Goal: Transaction & Acquisition: Subscribe to service/newsletter

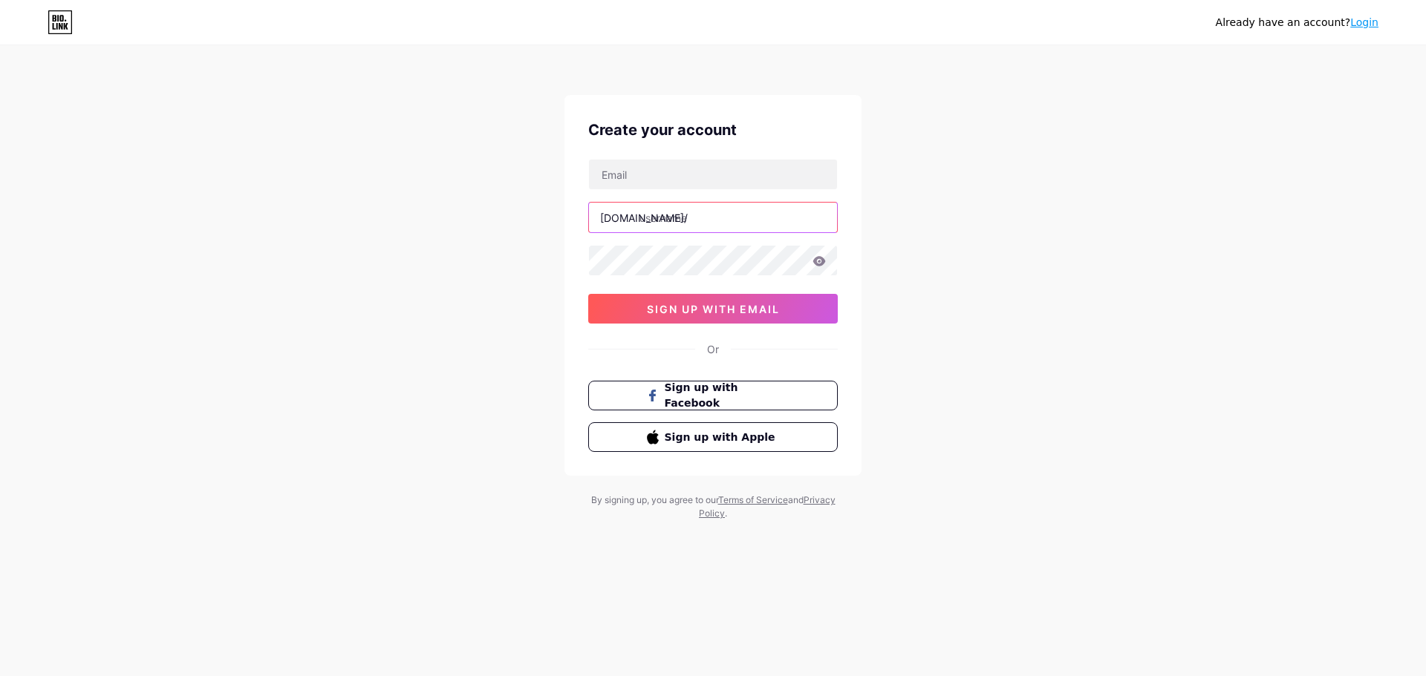
click at [715, 218] on input "text" at bounding box center [713, 218] width 248 height 30
type input "pipesync"
click at [724, 177] on input "text" at bounding box center [713, 175] width 248 height 30
click at [638, 223] on div "[DOMAIN_NAME]/" at bounding box center [644, 218] width 88 height 16
click at [665, 163] on input "text" at bounding box center [713, 175] width 248 height 30
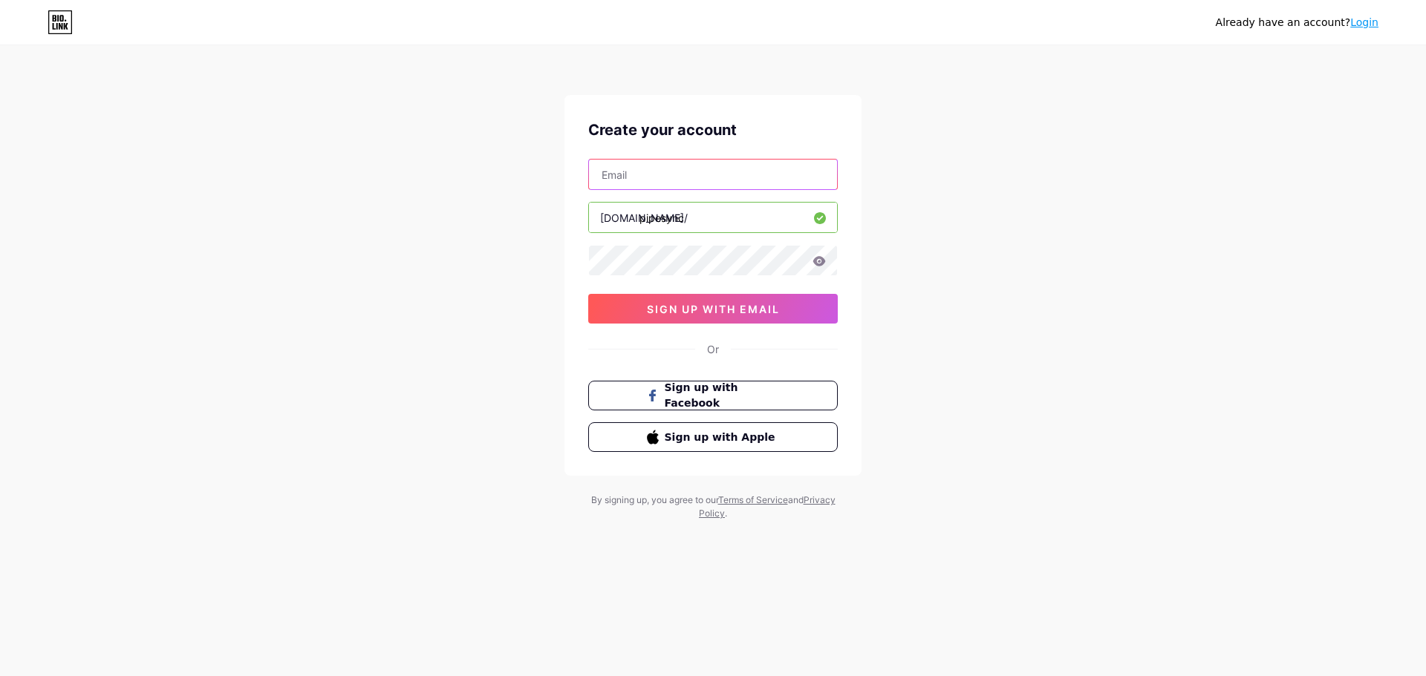
click at [797, 167] on input "text" at bounding box center [713, 175] width 248 height 30
paste input "[EMAIL_ADDRESS][DOMAIN_NAME]"
type input "[EMAIL_ADDRESS][DOMAIN_NAME]"
click at [639, 313] on button "sign up with email" at bounding box center [712, 309] width 249 height 30
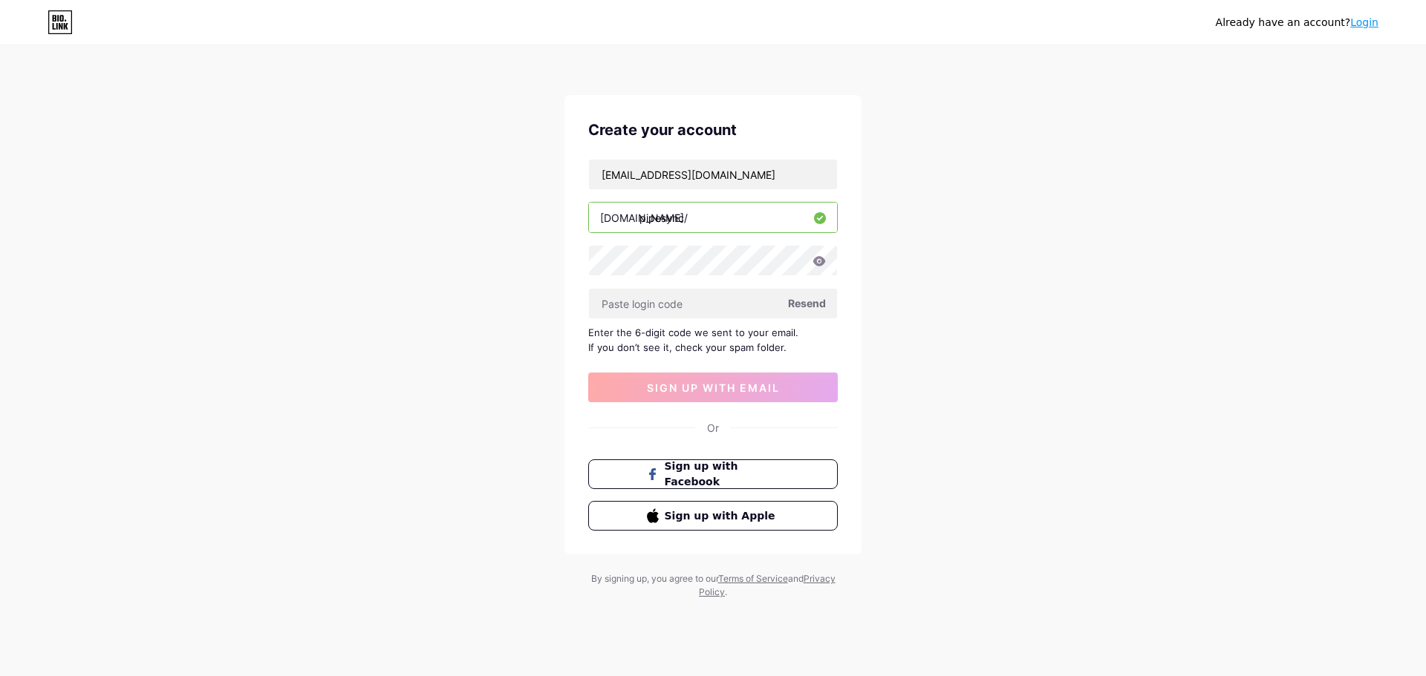
click at [364, 422] on div "Already have an account? Login Create your account [EMAIL_ADDRESS][DOMAIN_NAME]…" at bounding box center [713, 323] width 1426 height 647
click at [685, 298] on input "text" at bounding box center [713, 304] width 248 height 30
click at [318, 365] on div "Already have an account? Login Create your account [EMAIL_ADDRESS][DOMAIN_NAME]…" at bounding box center [713, 323] width 1426 height 647
click at [351, 327] on div "Already have an account? Login Create your account [EMAIL_ADDRESS][DOMAIN_NAME]…" at bounding box center [713, 323] width 1426 height 647
